Goal: Information Seeking & Learning: Learn about a topic

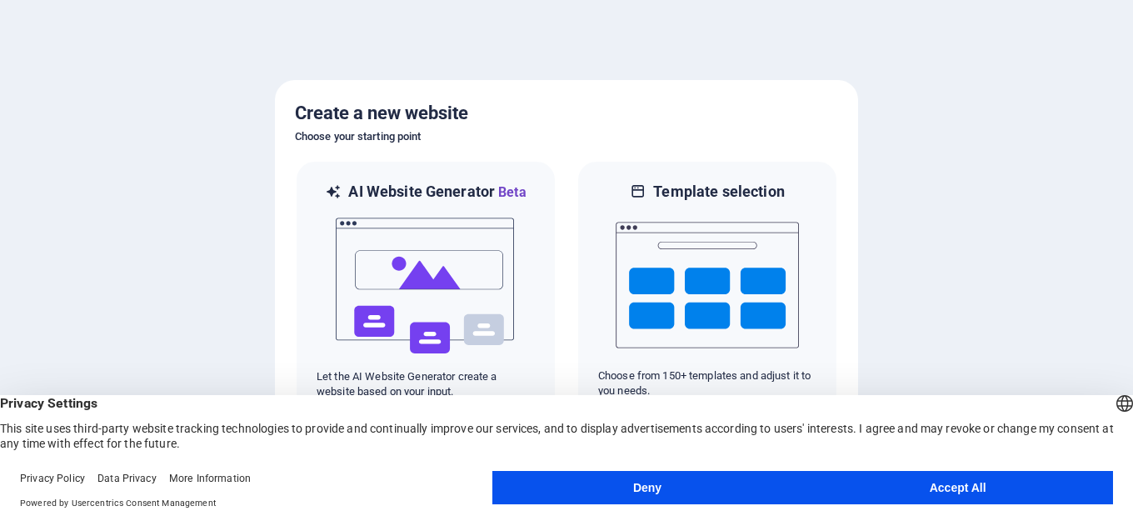
click at [901, 489] on button "Accept All" at bounding box center [957, 487] width 311 height 33
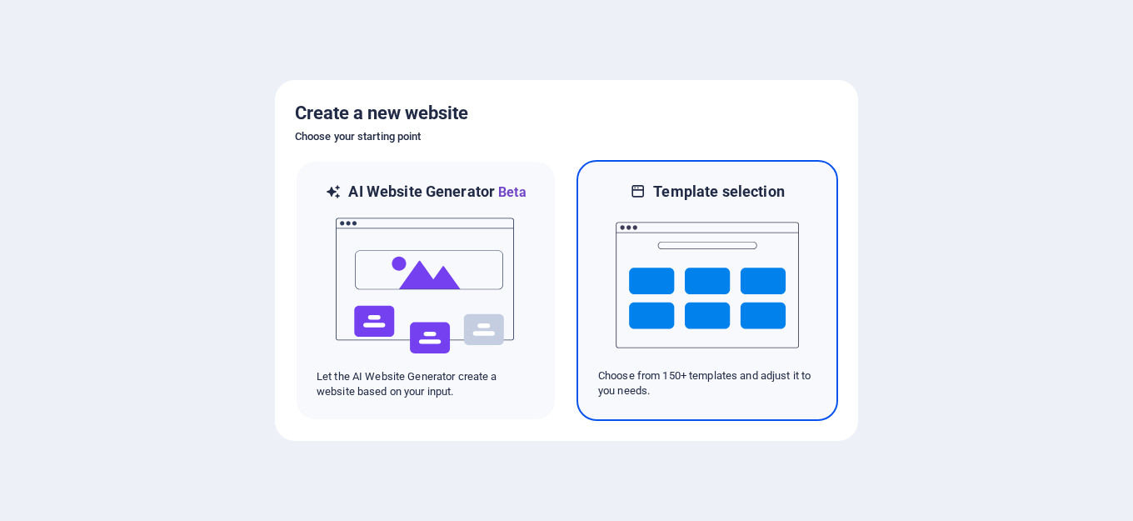
click at [691, 268] on img at bounding box center [707, 285] width 183 height 167
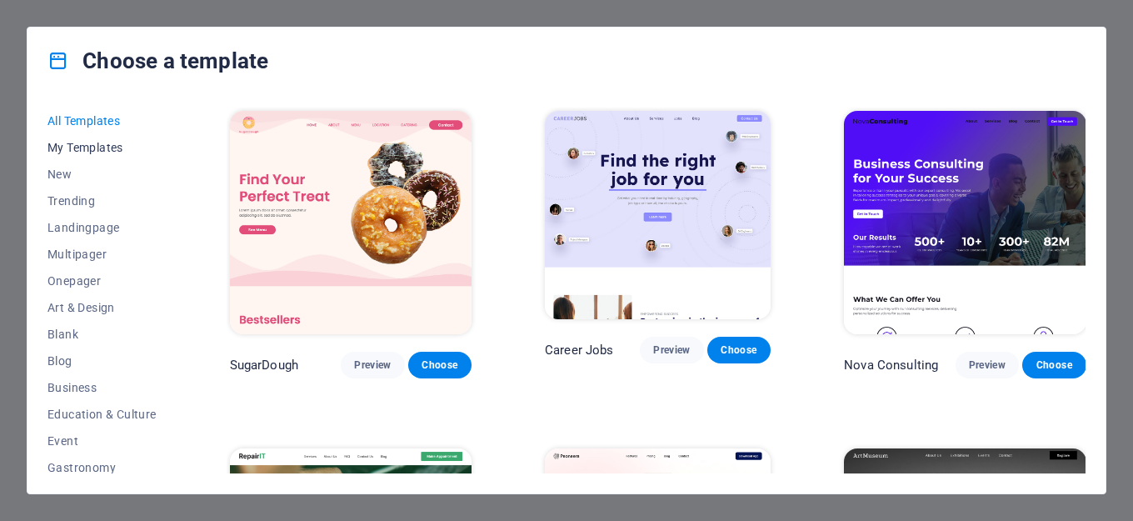
click at [78, 144] on span "My Templates" at bounding box center [101, 147] width 109 height 13
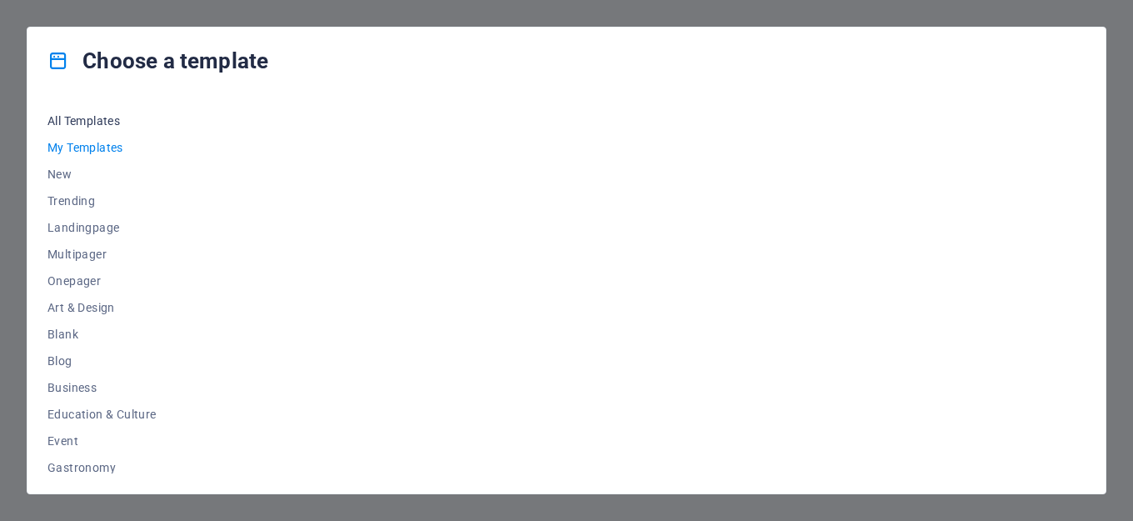
click at [97, 118] on span "All Templates" at bounding box center [101, 120] width 109 height 13
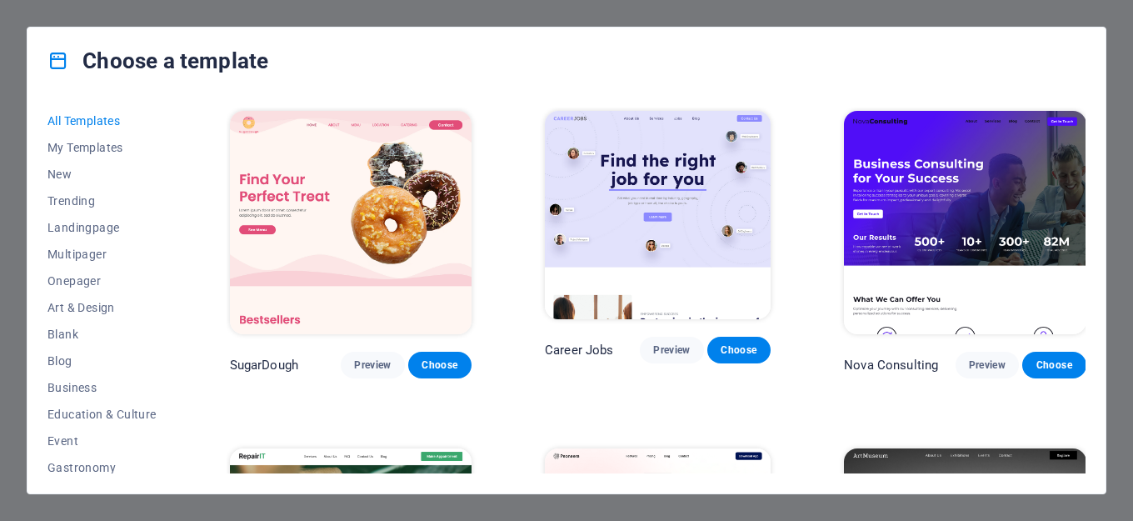
drag, startPoint x: 175, startPoint y: 277, endPoint x: 186, endPoint y: 312, distance: 35.8
click at [184, 321] on div "All Templates My Templates New Trending Landingpage Multipager Onepager Art & D…" at bounding box center [566, 293] width 1078 height 399
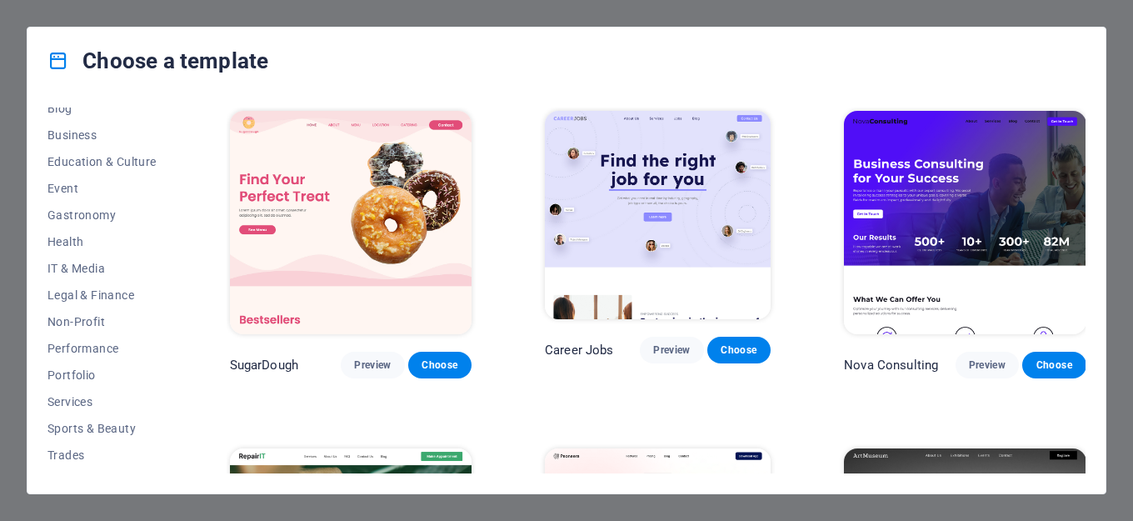
scroll to position [301, 0]
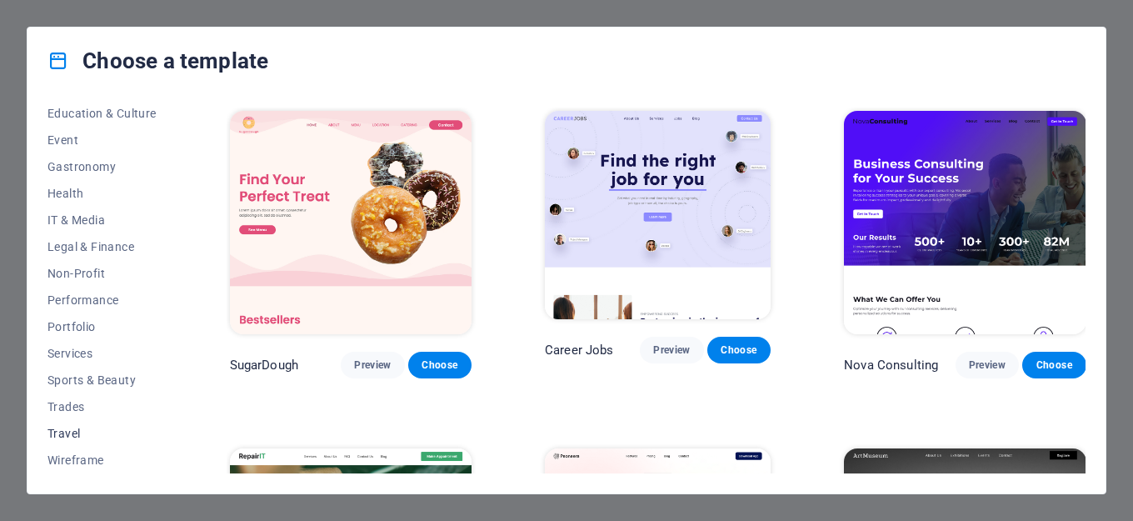
click at [69, 434] on span "Travel" at bounding box center [101, 433] width 109 height 13
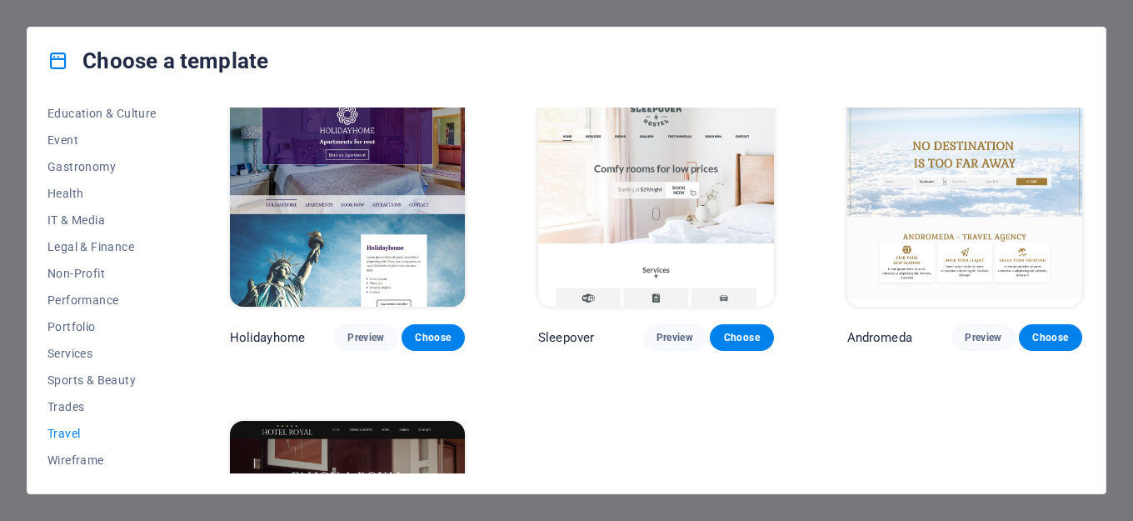
scroll to position [268, 0]
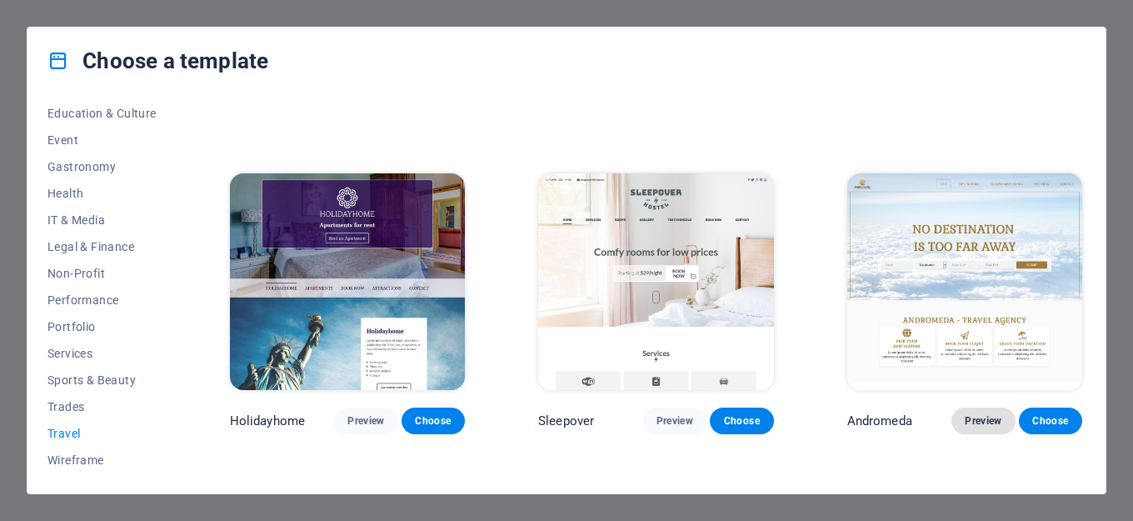
click at [979, 417] on span "Preview" at bounding box center [983, 420] width 37 height 13
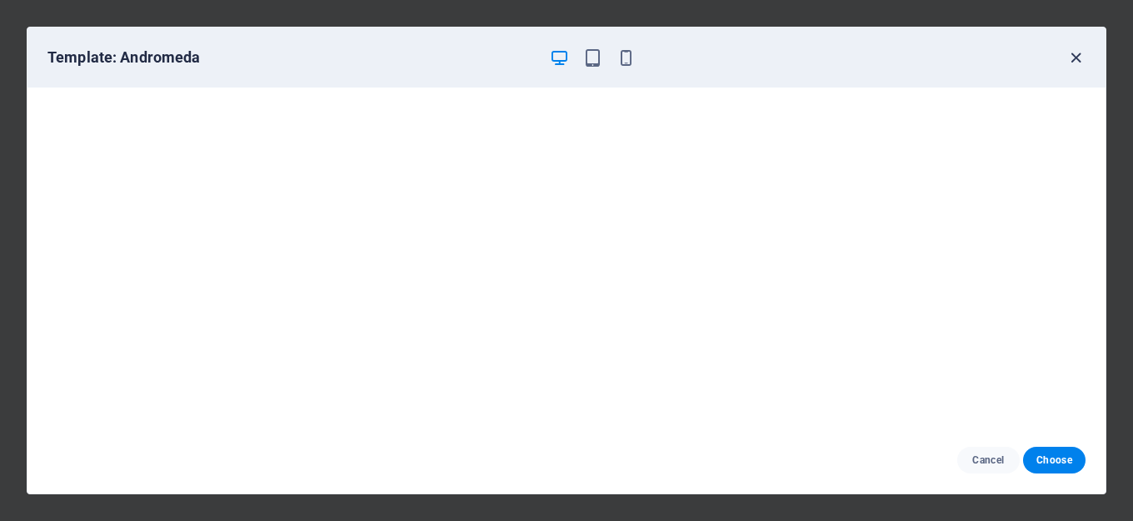
click at [1077, 59] on icon "button" at bounding box center [1076, 57] width 19 height 19
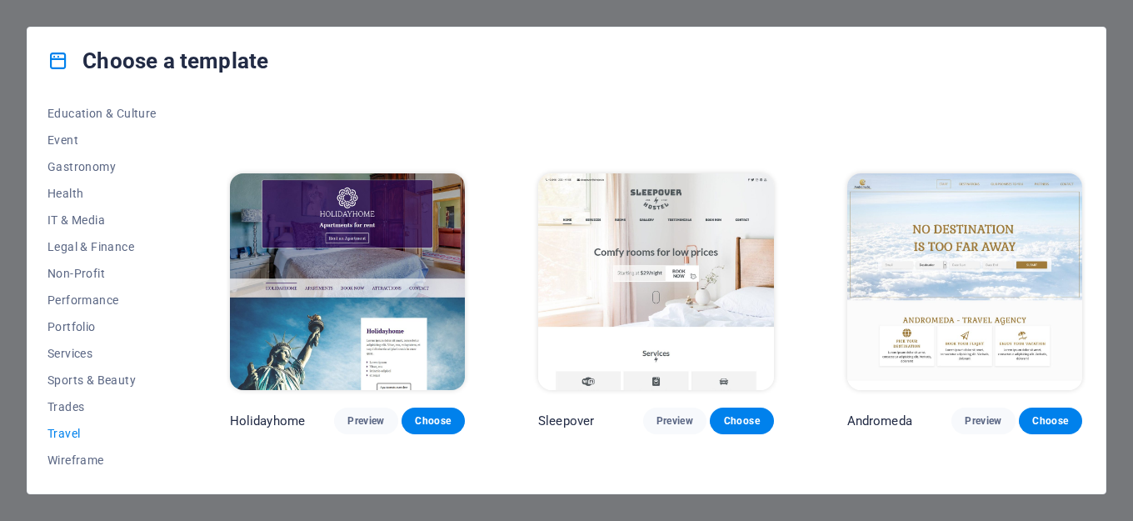
drag, startPoint x: 1086, startPoint y: 267, endPoint x: 1079, endPoint y: 332, distance: 66.2
click at [1079, 332] on div "All Templates My Templates New Trending Landingpage Multipager Onepager Art & D…" at bounding box center [566, 293] width 1078 height 399
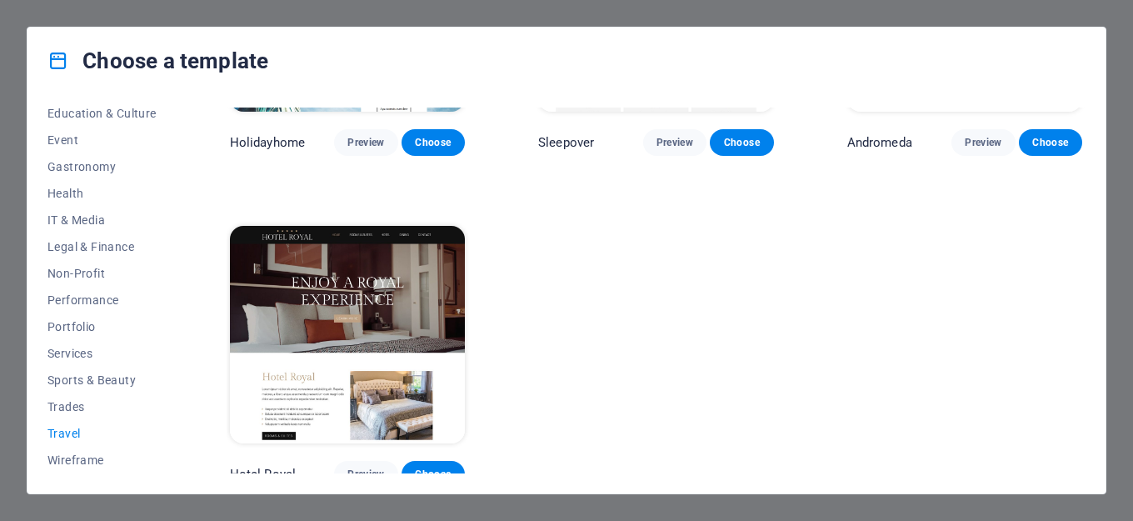
scroll to position [555, 0]
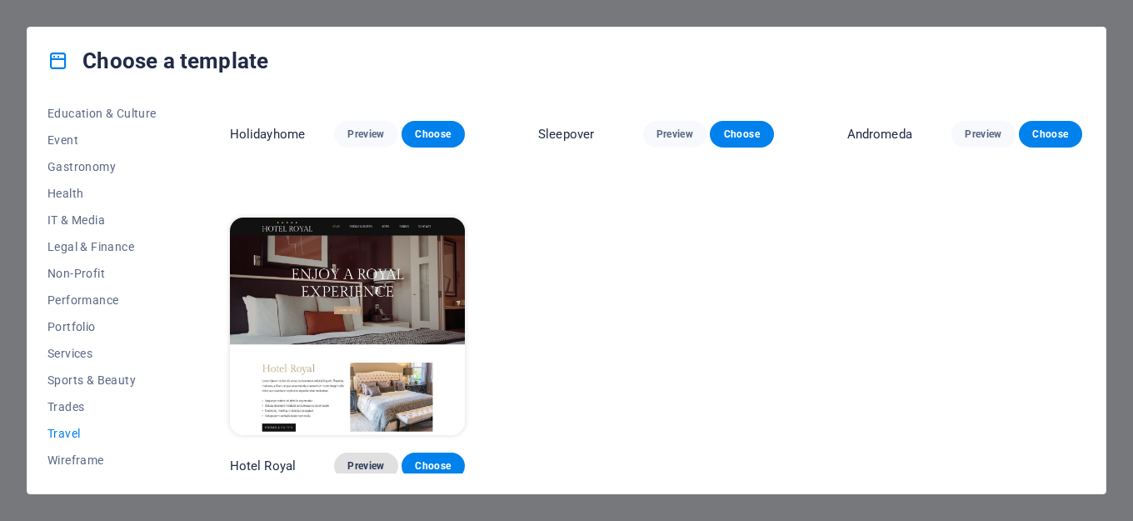
click at [355, 459] on span "Preview" at bounding box center [365, 465] width 37 height 13
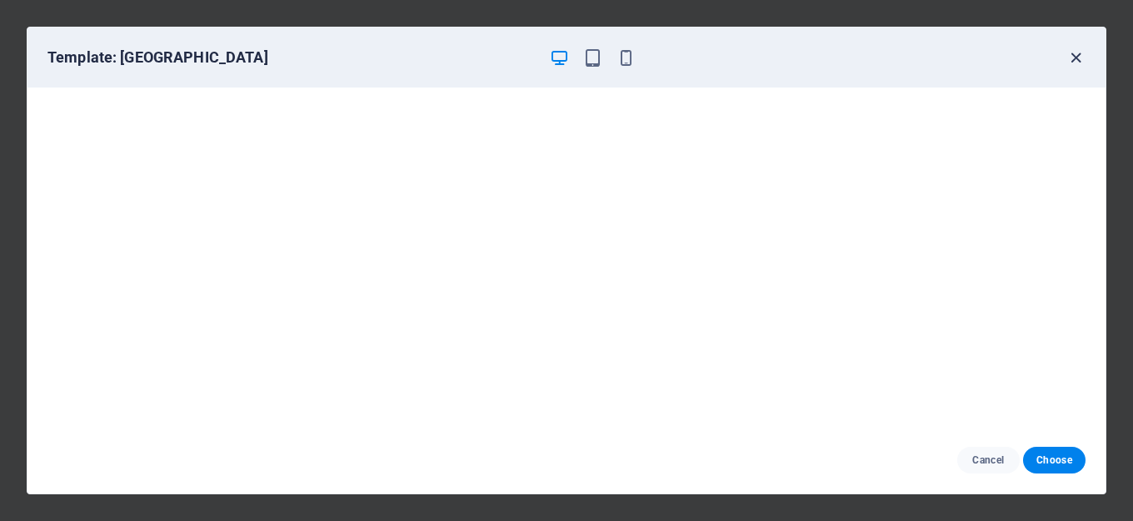
click at [1077, 55] on icon "button" at bounding box center [1076, 57] width 19 height 19
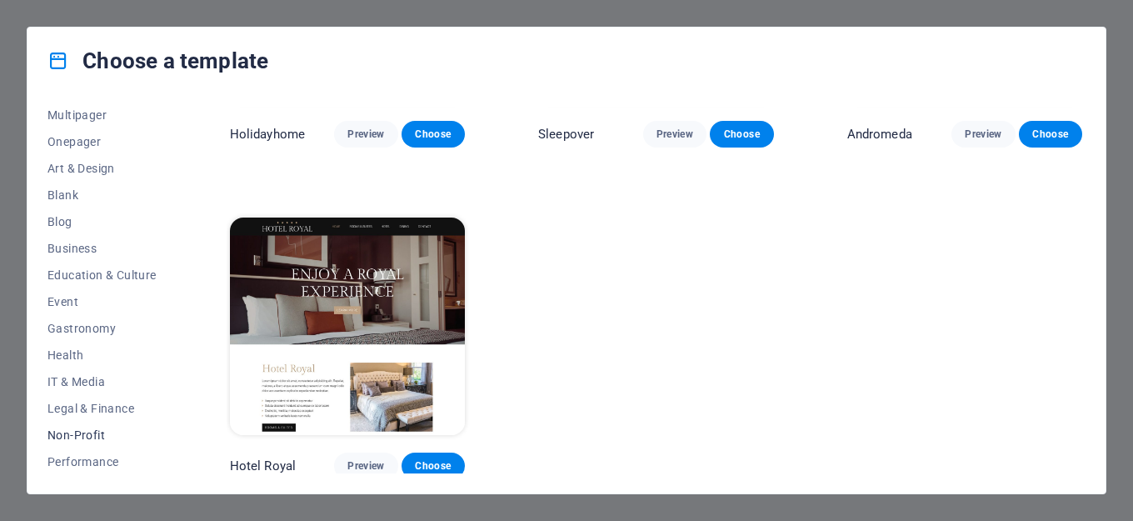
scroll to position [134, 0]
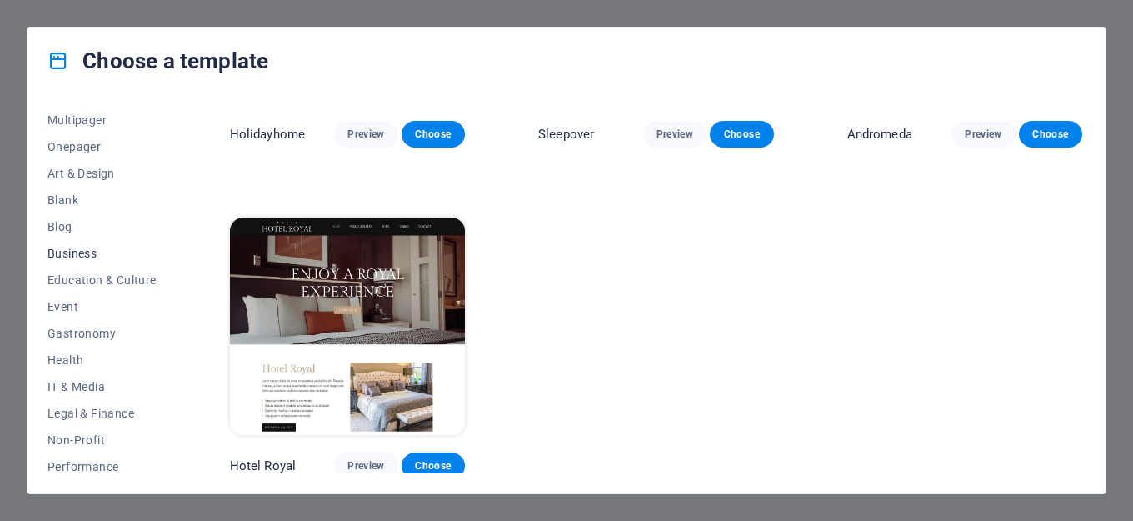
click at [90, 255] on span "Business" at bounding box center [101, 253] width 109 height 13
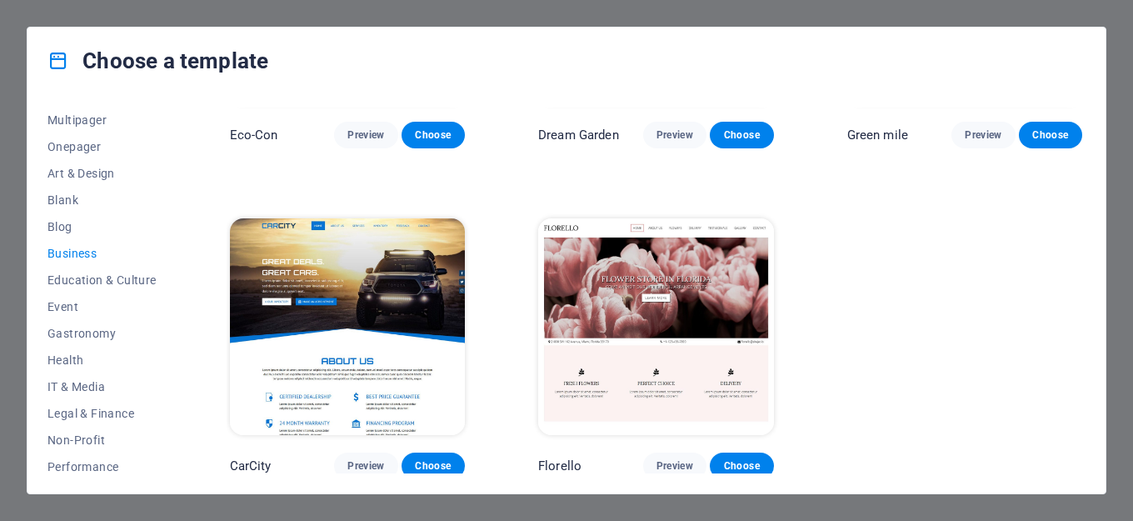
scroll to position [226, 0]
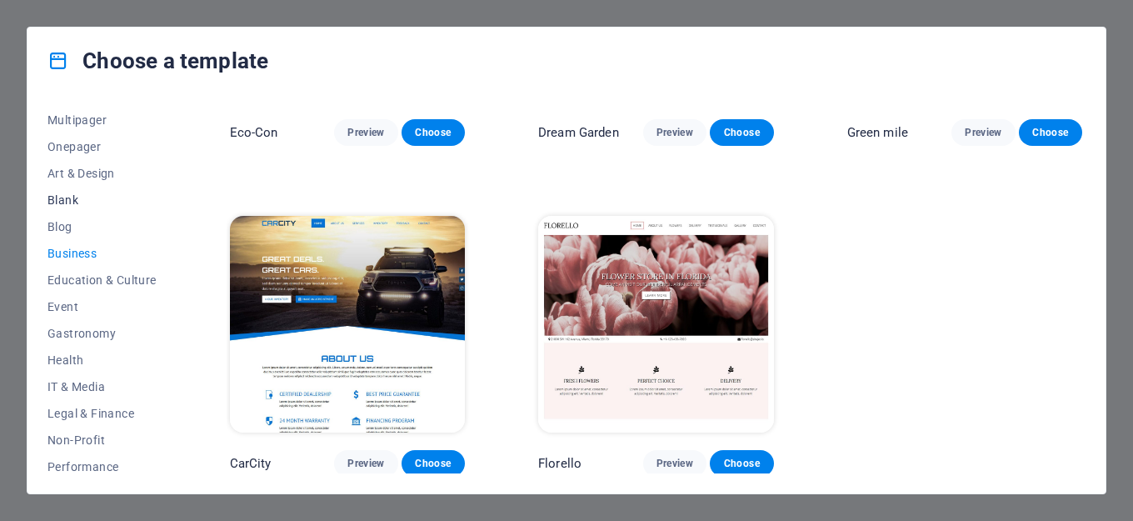
click at [82, 196] on span "Blank" at bounding box center [101, 199] width 109 height 13
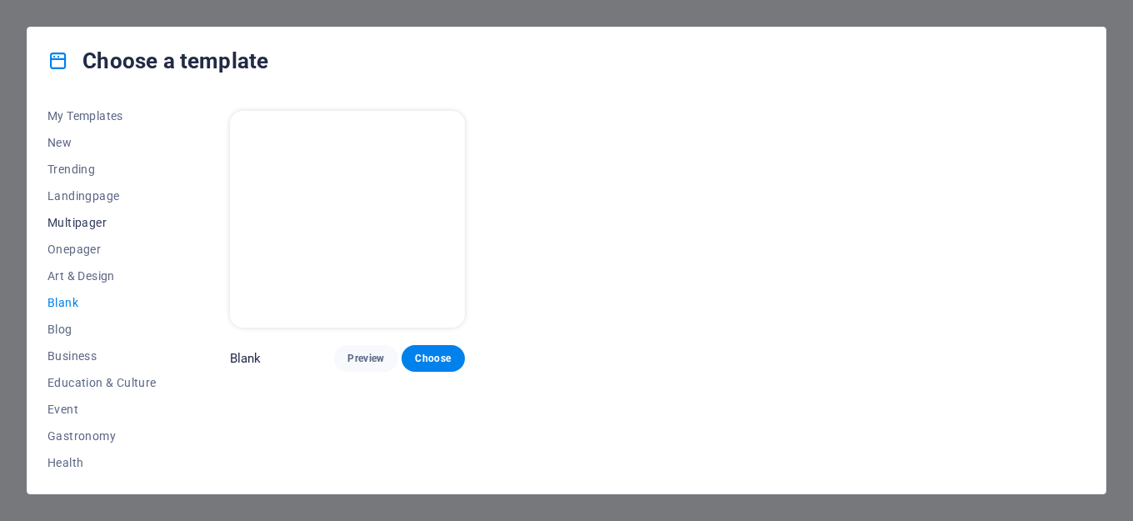
scroll to position [0, 0]
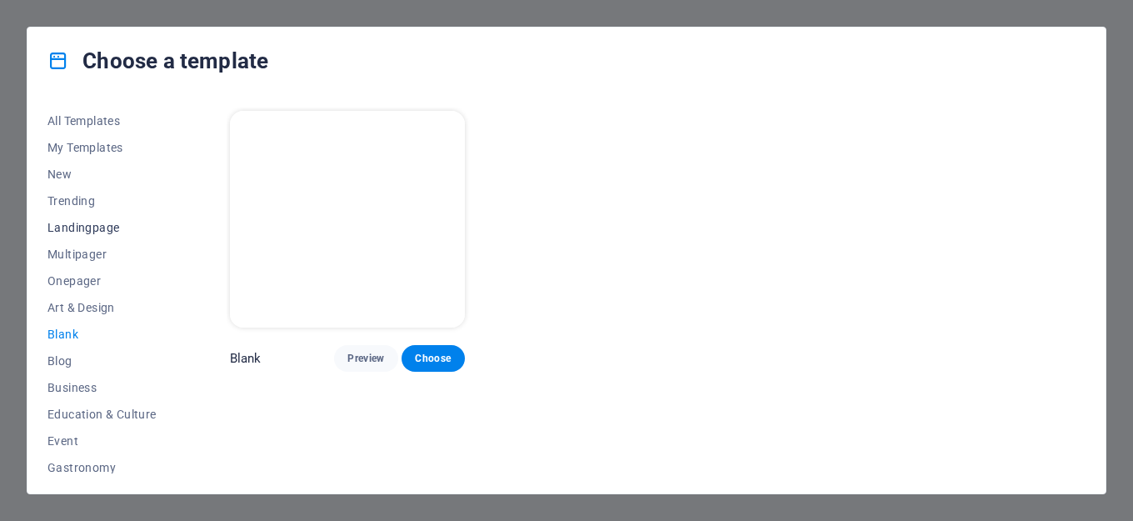
click at [100, 226] on span "Landingpage" at bounding box center [101, 227] width 109 height 13
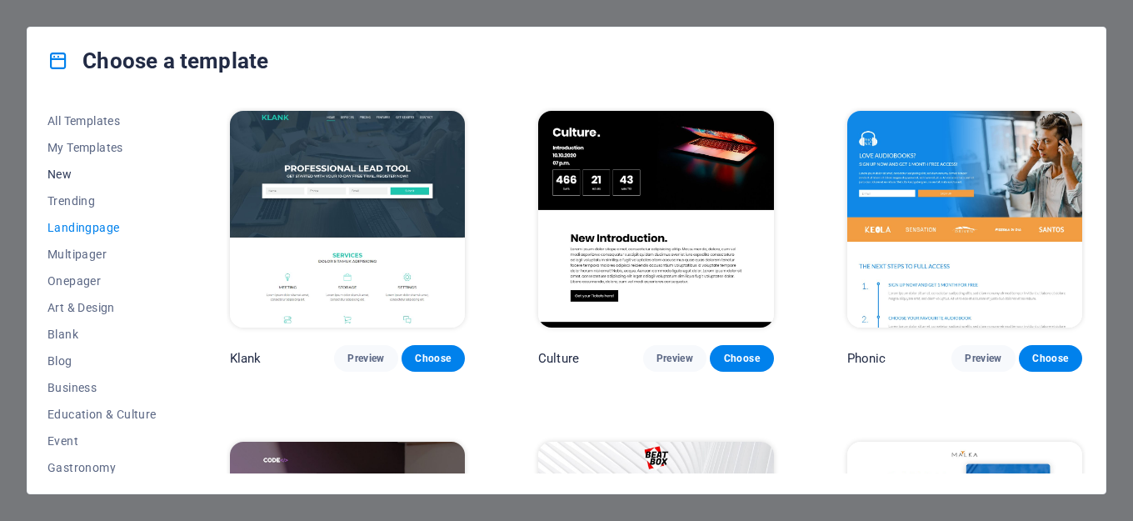
click at [52, 179] on span "New" at bounding box center [101, 173] width 109 height 13
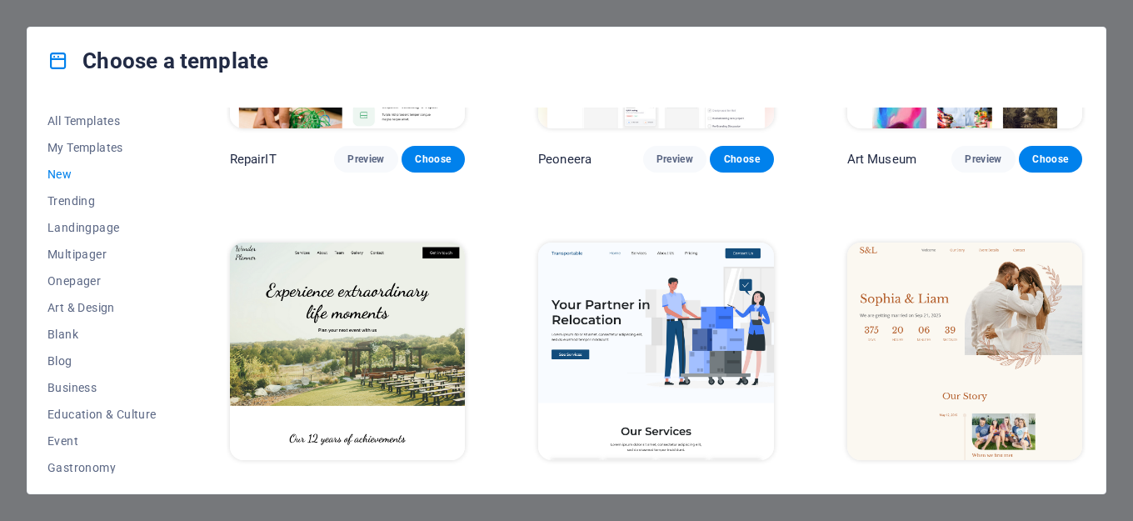
scroll to position [583, 0]
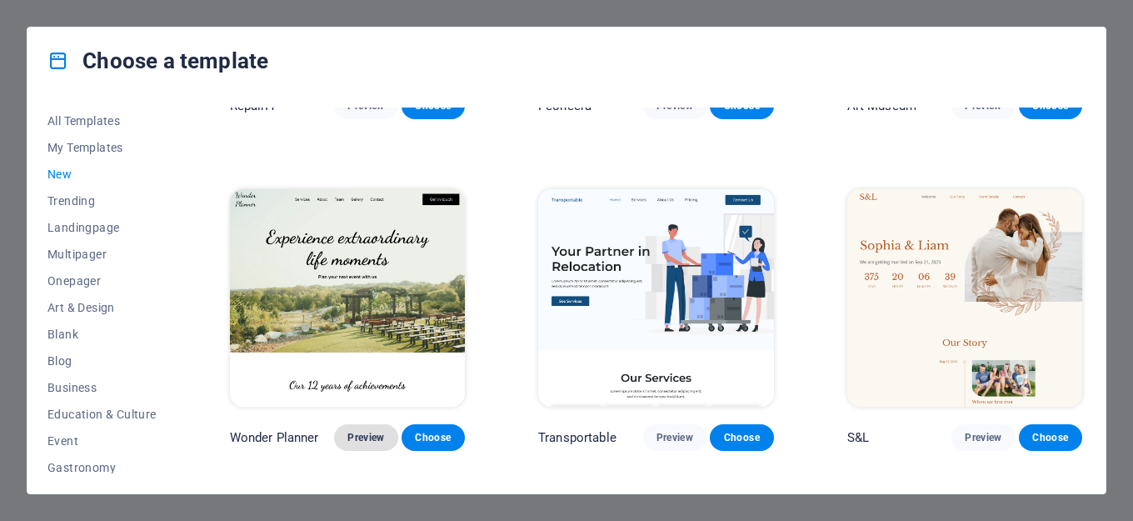
click at [362, 434] on span "Preview" at bounding box center [365, 437] width 37 height 13
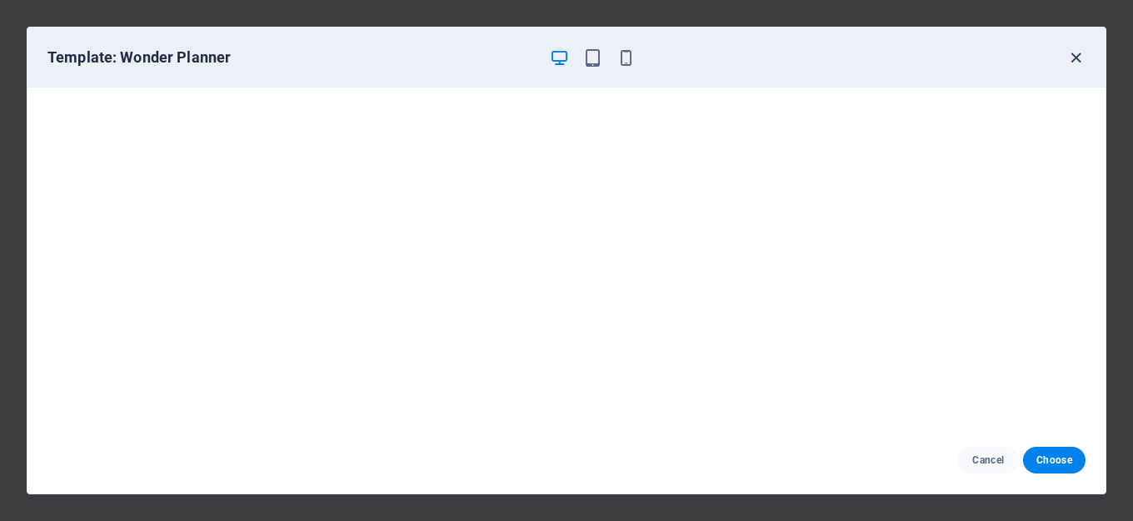
click at [1076, 60] on icon "button" at bounding box center [1076, 57] width 19 height 19
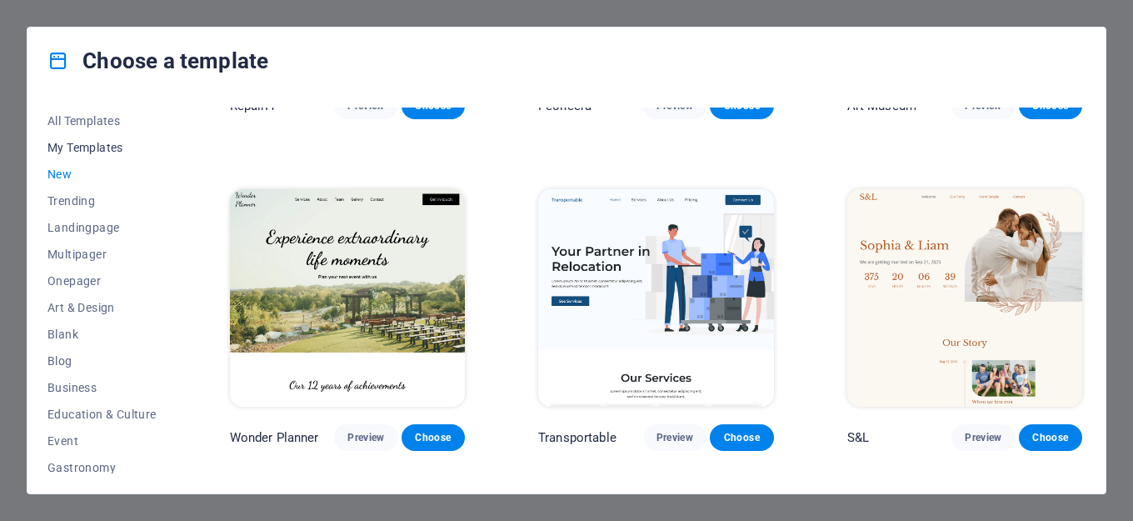
click at [97, 148] on span "My Templates" at bounding box center [101, 147] width 109 height 13
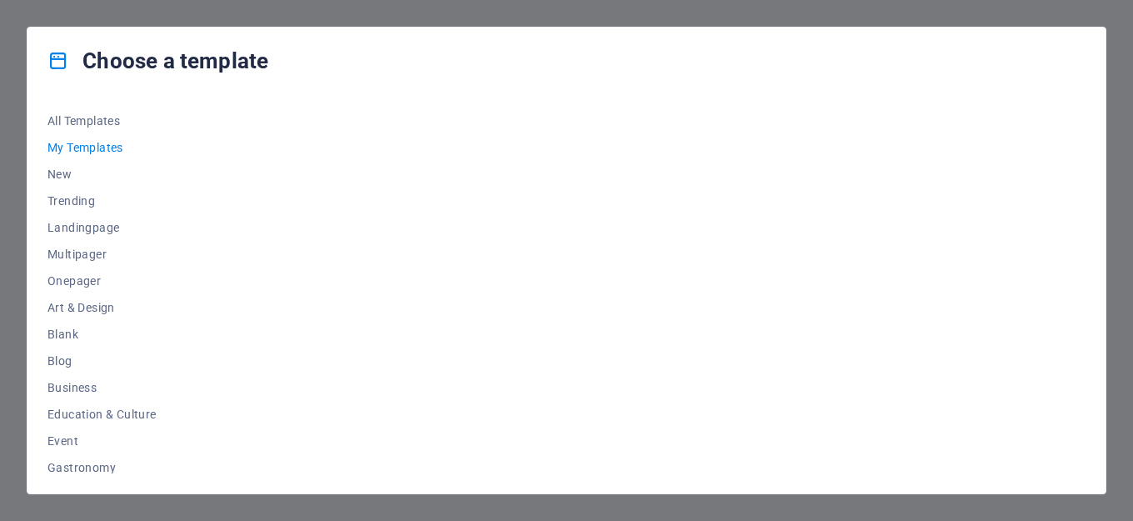
scroll to position [0, 0]
